Goal: Task Accomplishment & Management: Use online tool/utility

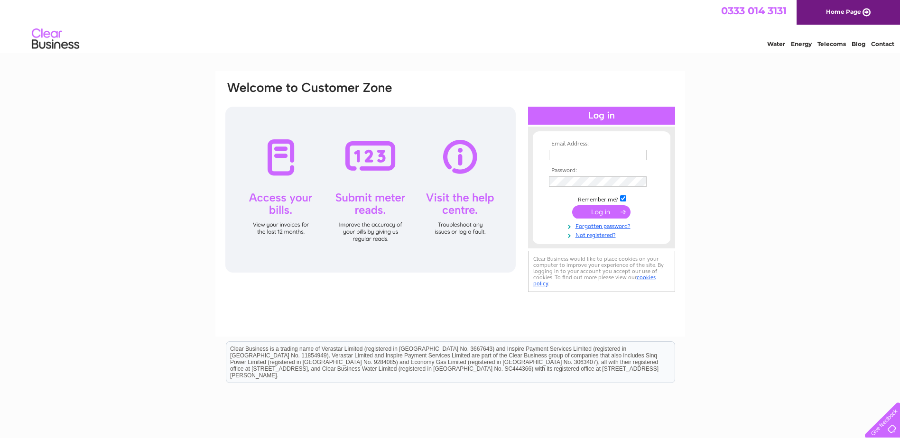
type input "ian.beech@ies-es.com"
click at [610, 211] on input "submit" at bounding box center [601, 211] width 58 height 13
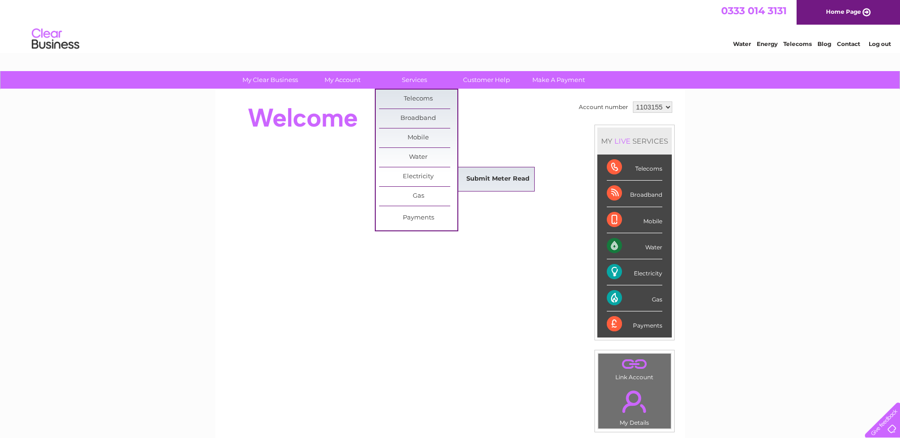
click at [497, 176] on link "Submit Meter Read" at bounding box center [498, 179] width 78 height 19
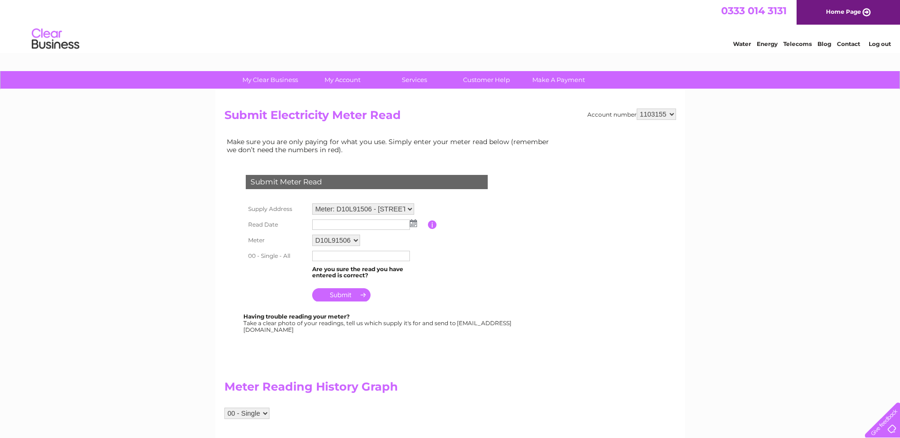
click at [416, 225] on img at bounding box center [413, 224] width 7 height 8
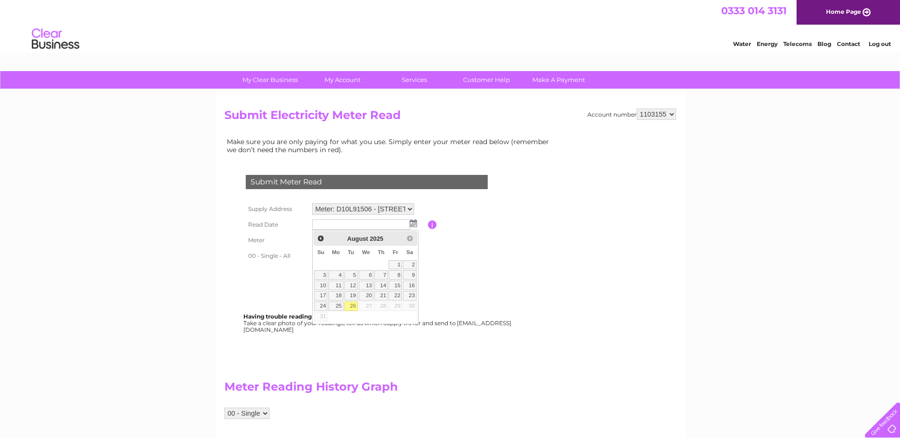
click at [352, 306] on link "26" at bounding box center [350, 306] width 13 height 9
type input "2025/08/26"
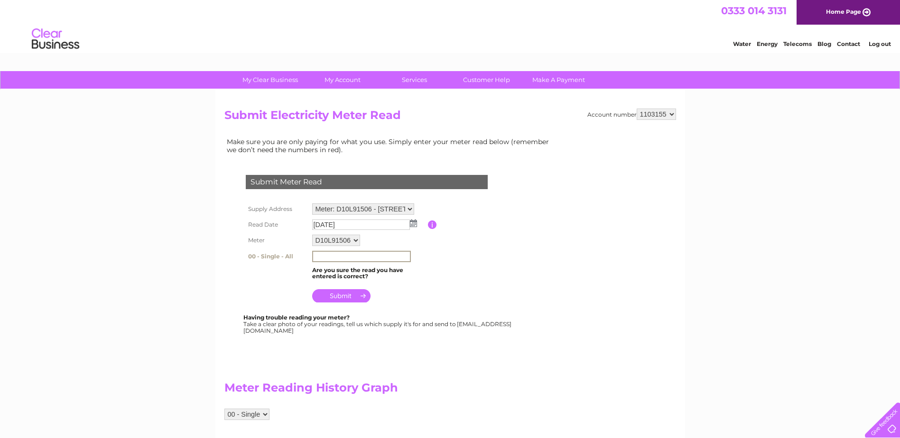
click at [323, 258] on input "text" at bounding box center [361, 256] width 99 height 11
type input "40771"
click at [343, 294] on input "submit" at bounding box center [341, 294] width 58 height 13
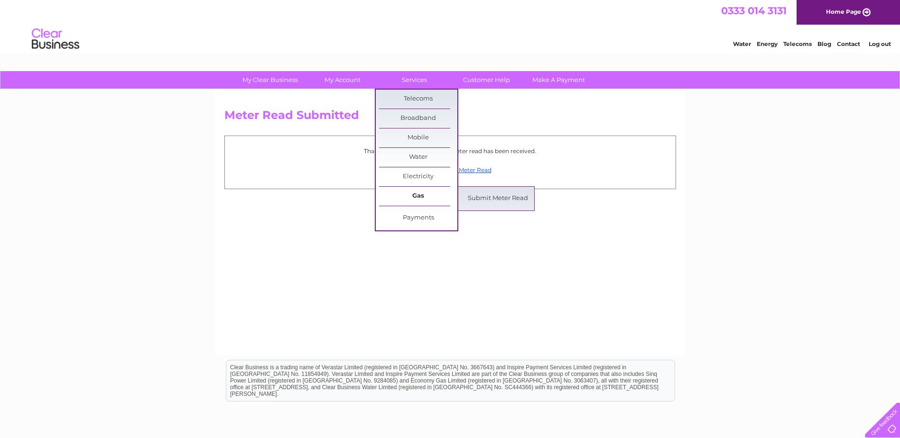
click at [421, 196] on link "Gas" at bounding box center [418, 196] width 78 height 19
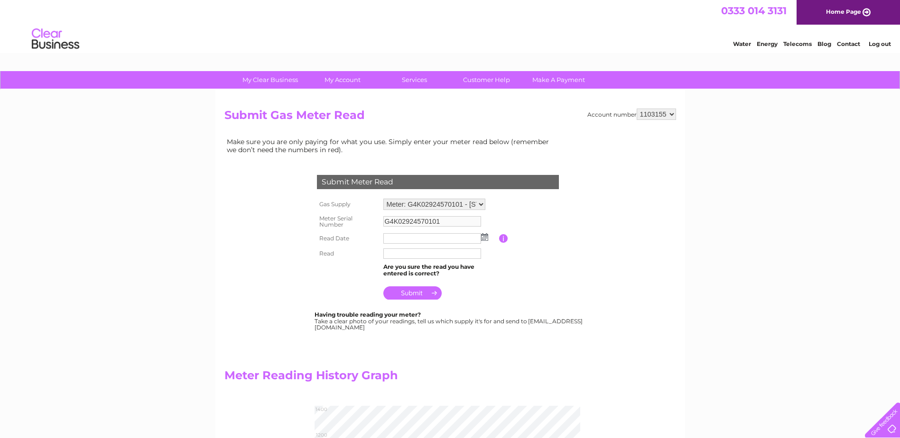
click at [485, 239] on img at bounding box center [484, 237] width 7 height 8
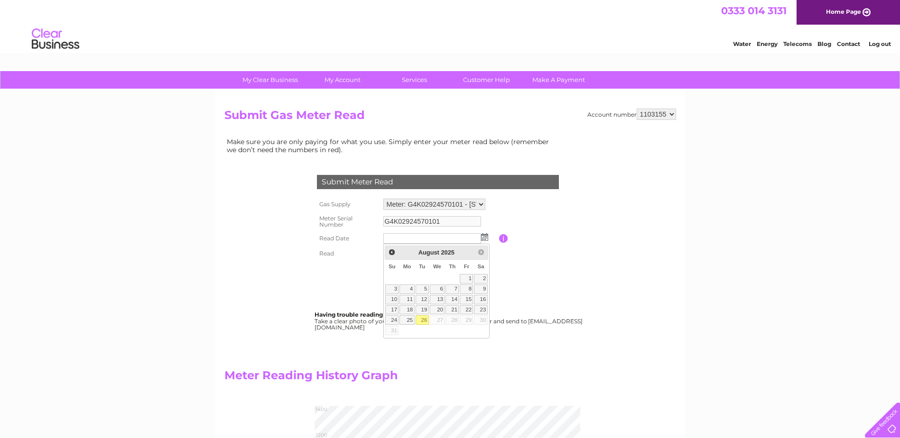
click at [424, 320] on link "26" at bounding box center [422, 319] width 13 height 9
type input "2025/08/26"
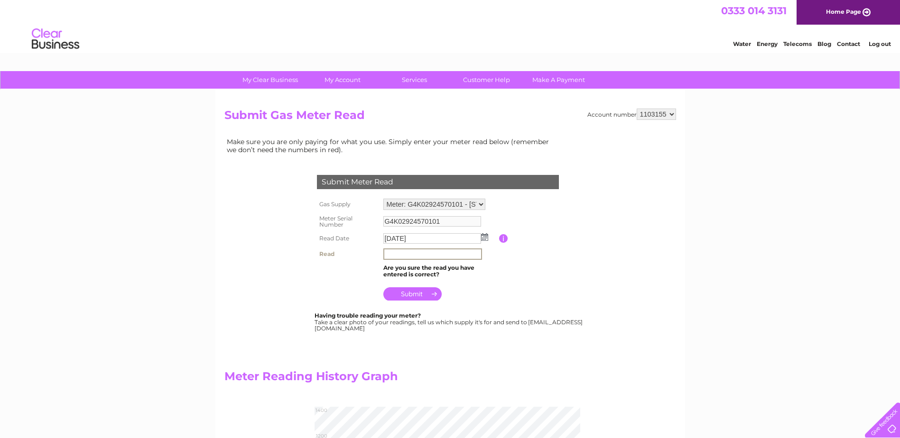
click at [396, 253] on input "text" at bounding box center [432, 254] width 99 height 11
type input "1291"
click at [416, 292] on input "submit" at bounding box center [412, 293] width 58 height 13
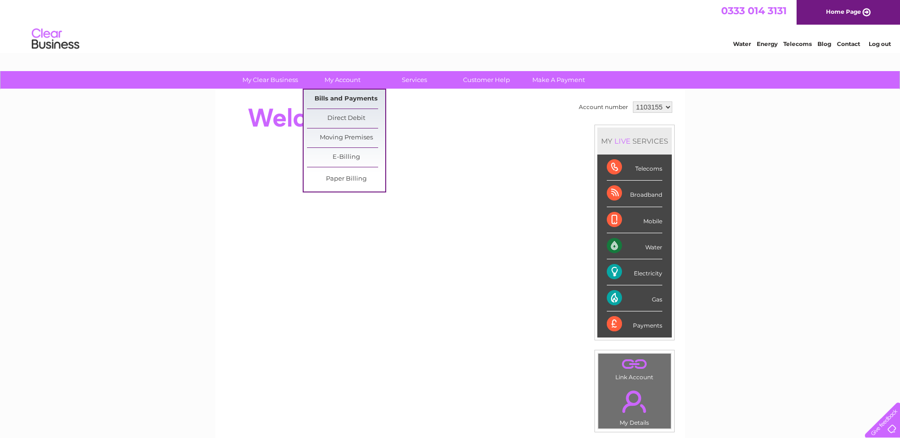
click at [352, 97] on link "Bills and Payments" at bounding box center [346, 99] width 78 height 19
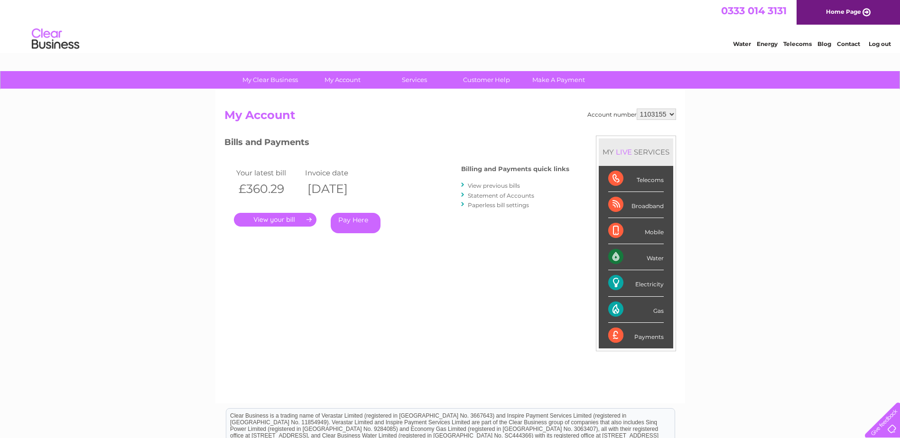
click at [267, 217] on link "." at bounding box center [275, 220] width 83 height 14
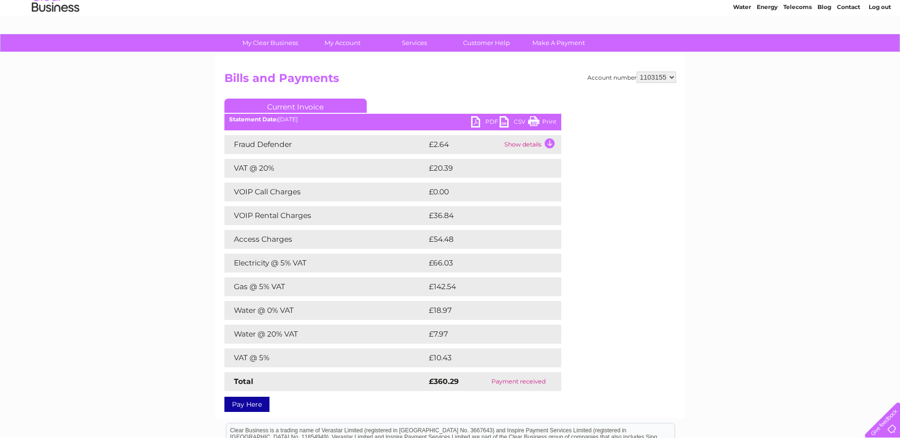
scroll to position [47, 0]
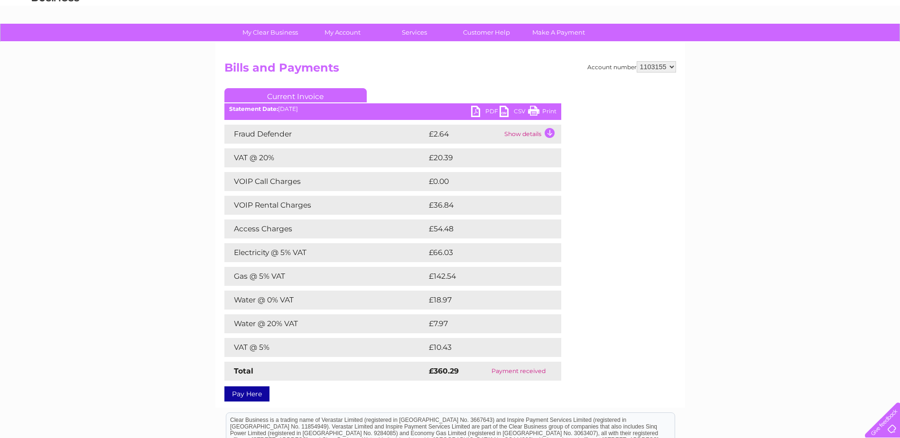
click at [477, 112] on link "PDF" at bounding box center [485, 113] width 28 height 14
